Goal: Task Accomplishment & Management: Manage account settings

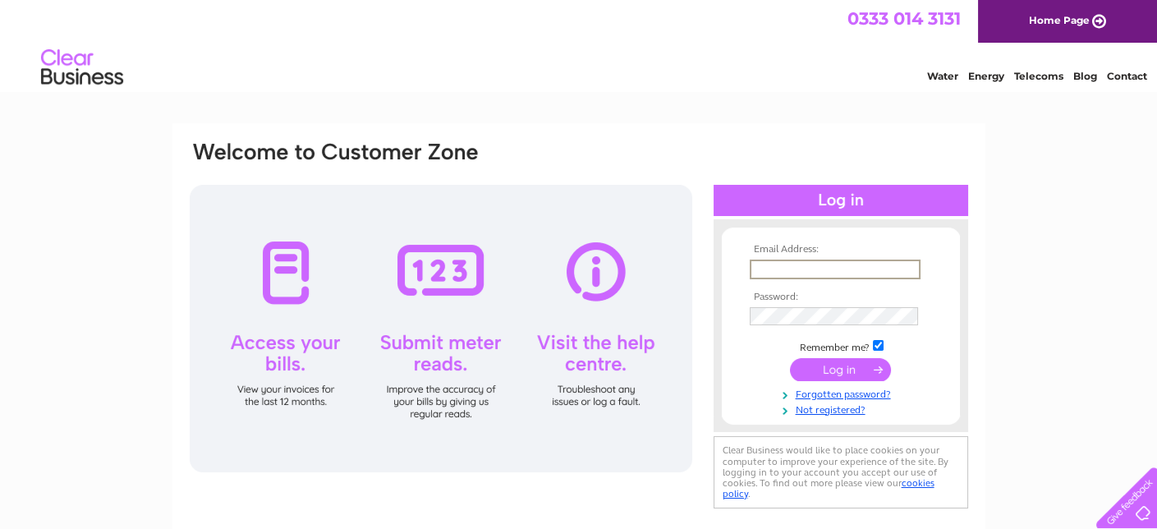
click at [769, 264] on input "text" at bounding box center [835, 269] width 171 height 20
type input "[EMAIL_ADDRESS][DOMAIN_NAME]"
click at [837, 371] on input "submit" at bounding box center [840, 367] width 101 height 23
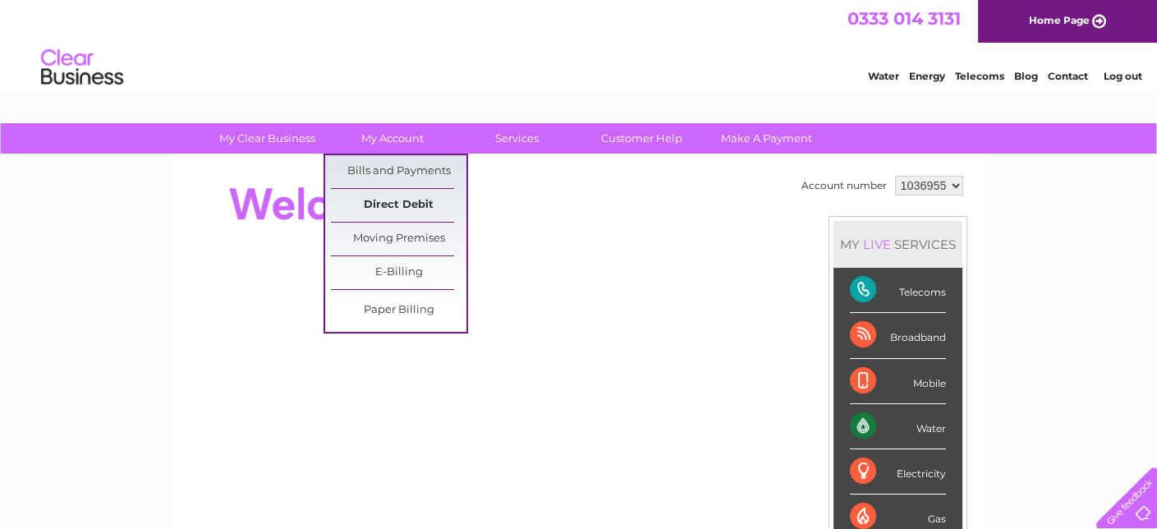
click at [384, 194] on link "Direct Debit" at bounding box center [398, 205] width 135 height 33
click at [415, 204] on link "Direct Debit" at bounding box center [398, 205] width 135 height 33
